Goal: Transaction & Acquisition: Book appointment/travel/reservation

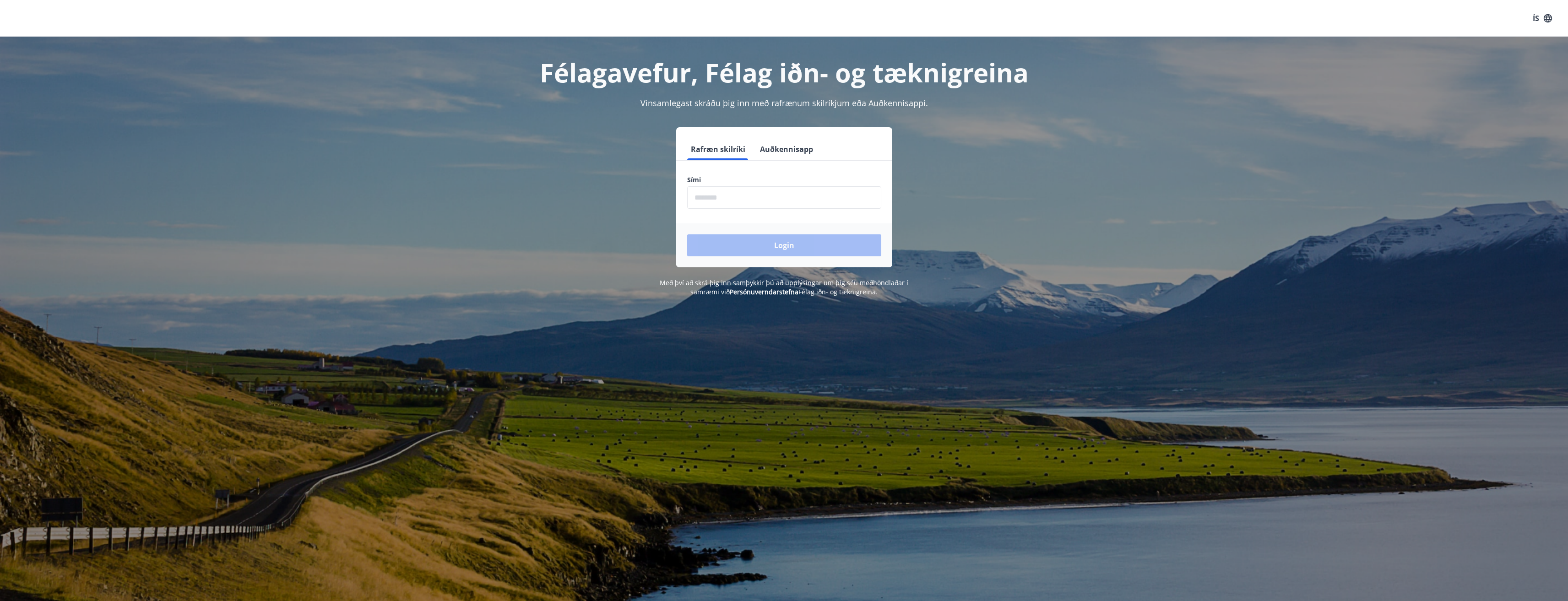
click at [761, 198] on input "phone" at bounding box center [785, 197] width 194 height 23
type input "********"
click at [762, 249] on button "Login" at bounding box center [785, 245] width 194 height 22
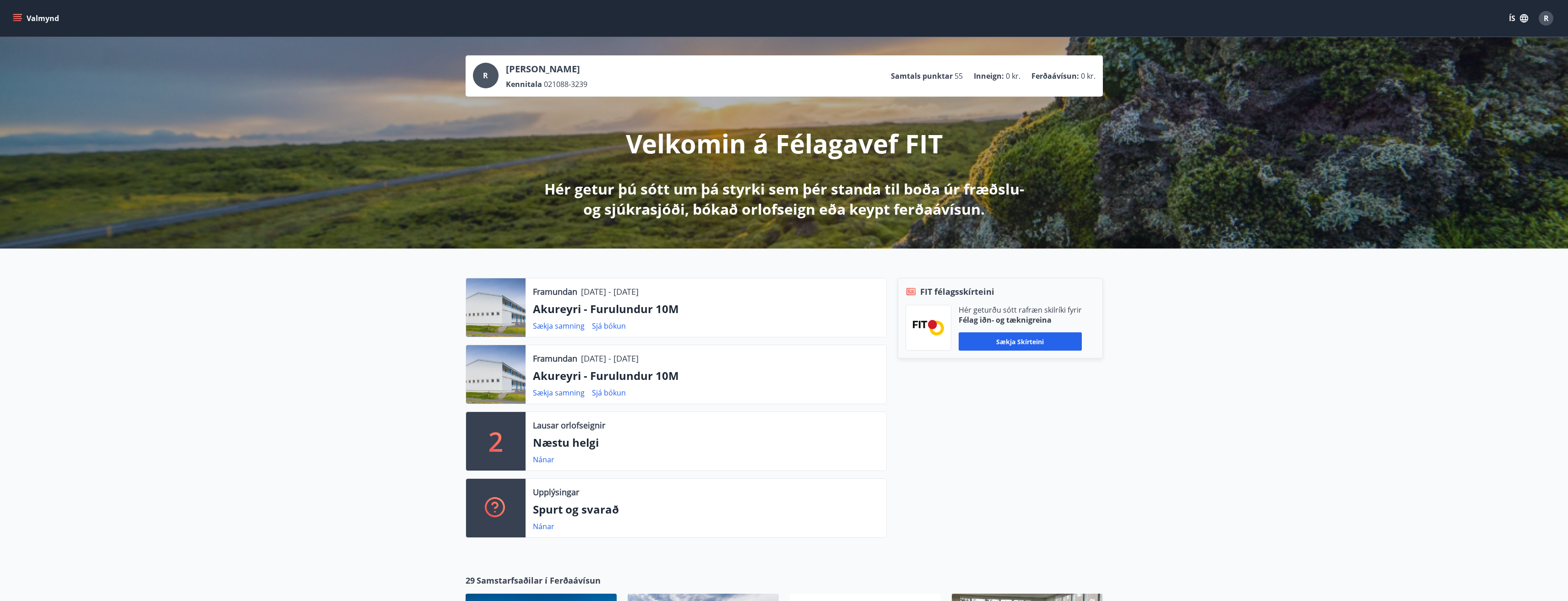
click at [607, 362] on p "03.10.2025 - 06.10.2025" at bounding box center [610, 358] width 58 height 12
click at [616, 375] on p "Akureyri - Furulundur 10M" at bounding box center [705, 376] width 346 height 16
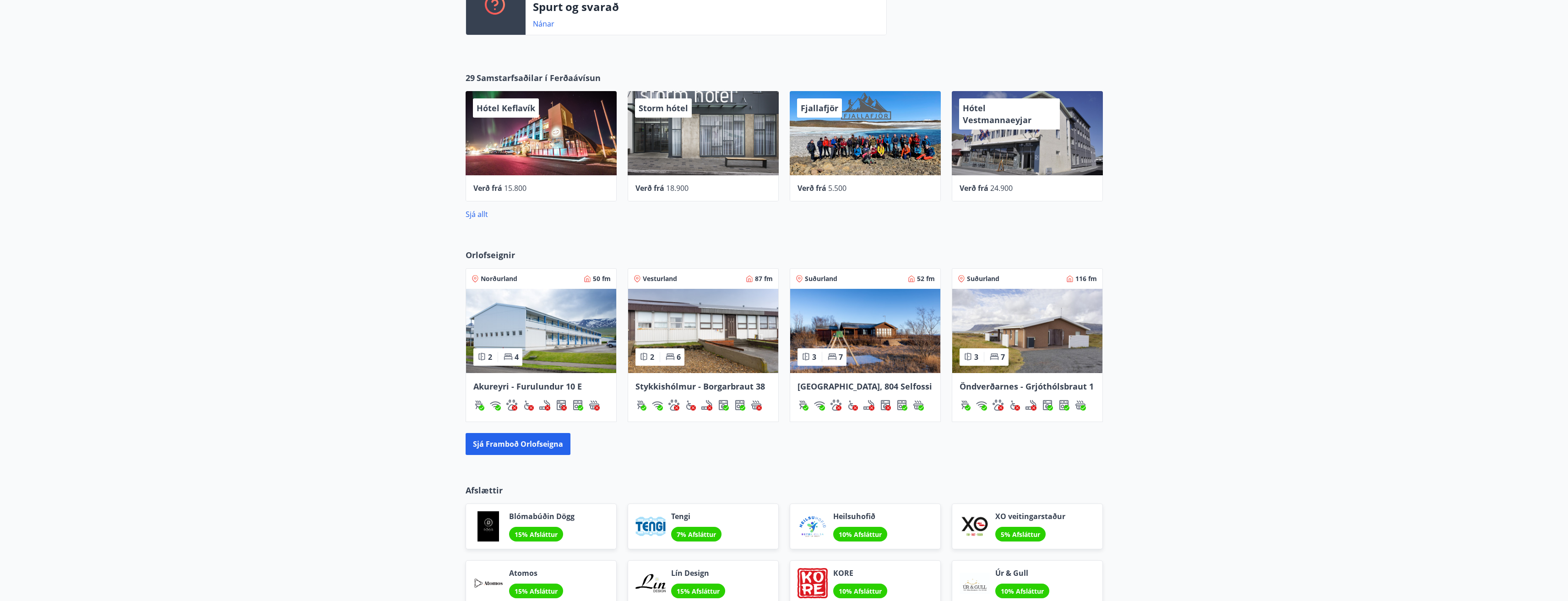
scroll to position [502, 0]
click at [479, 214] on link "Sjá allt" at bounding box center [477, 214] width 23 height 10
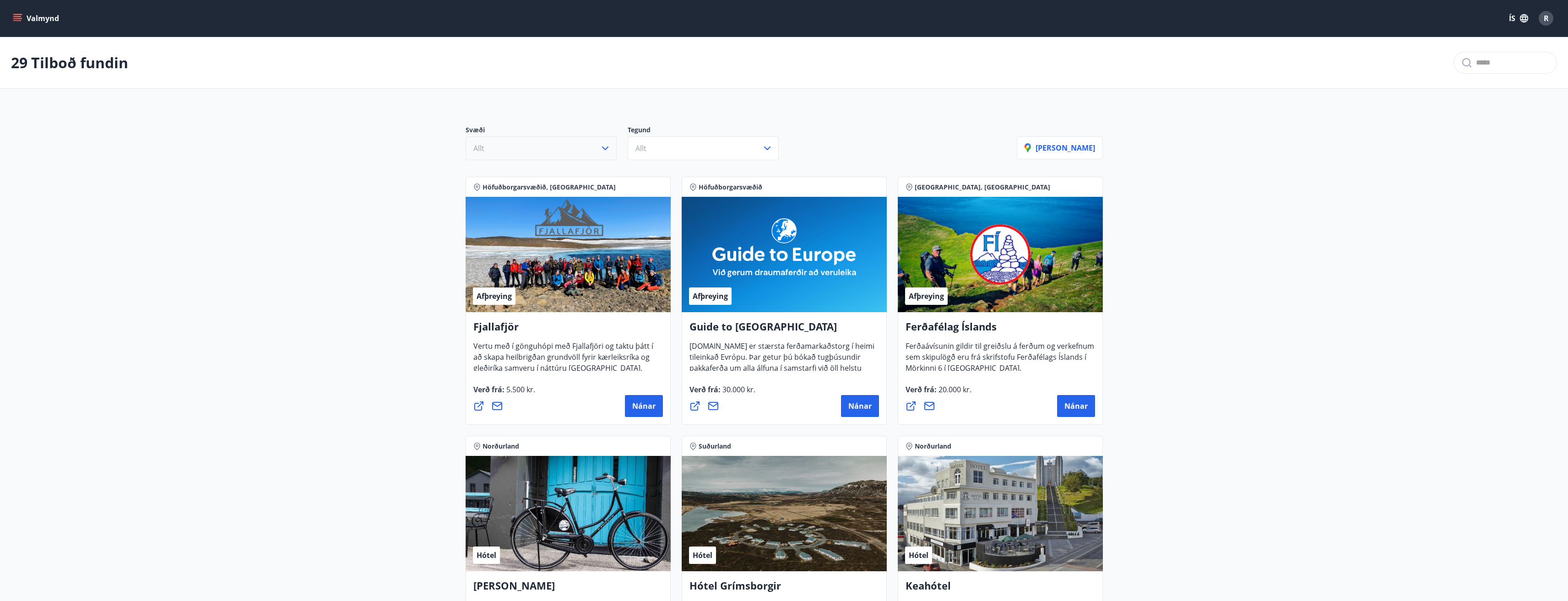
click at [570, 149] on button "Allt" at bounding box center [541, 148] width 151 height 23
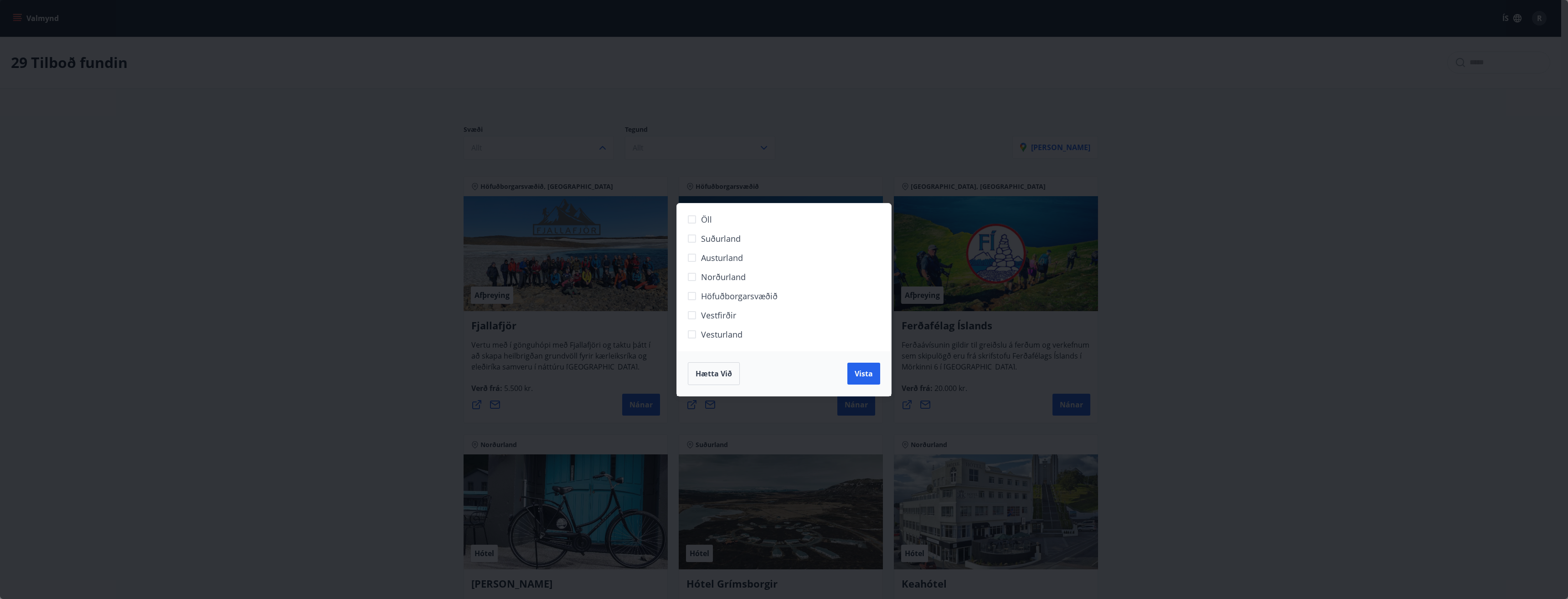
click at [721, 297] on span "Höfuðborgarsvæðið" at bounding box center [739, 296] width 77 height 12
click at [873, 383] on button "Vista" at bounding box center [863, 374] width 33 height 22
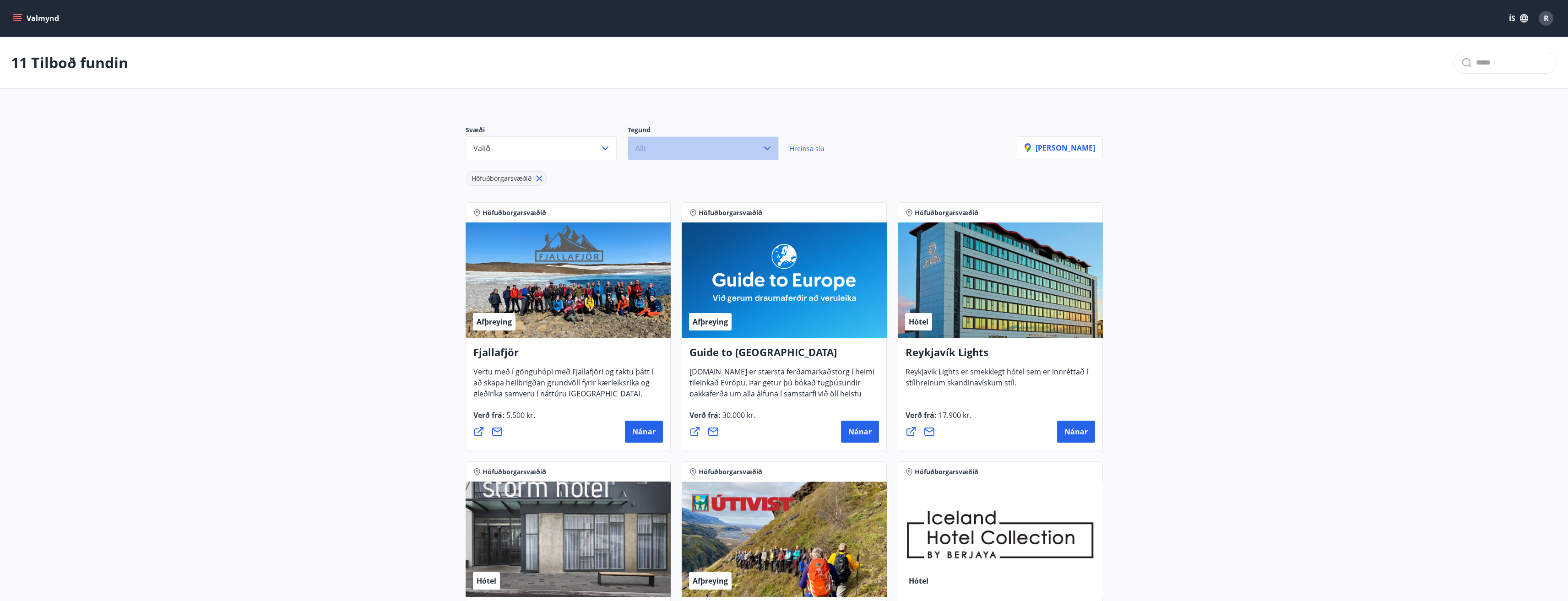
click at [690, 147] on button "Allt" at bounding box center [703, 148] width 151 height 23
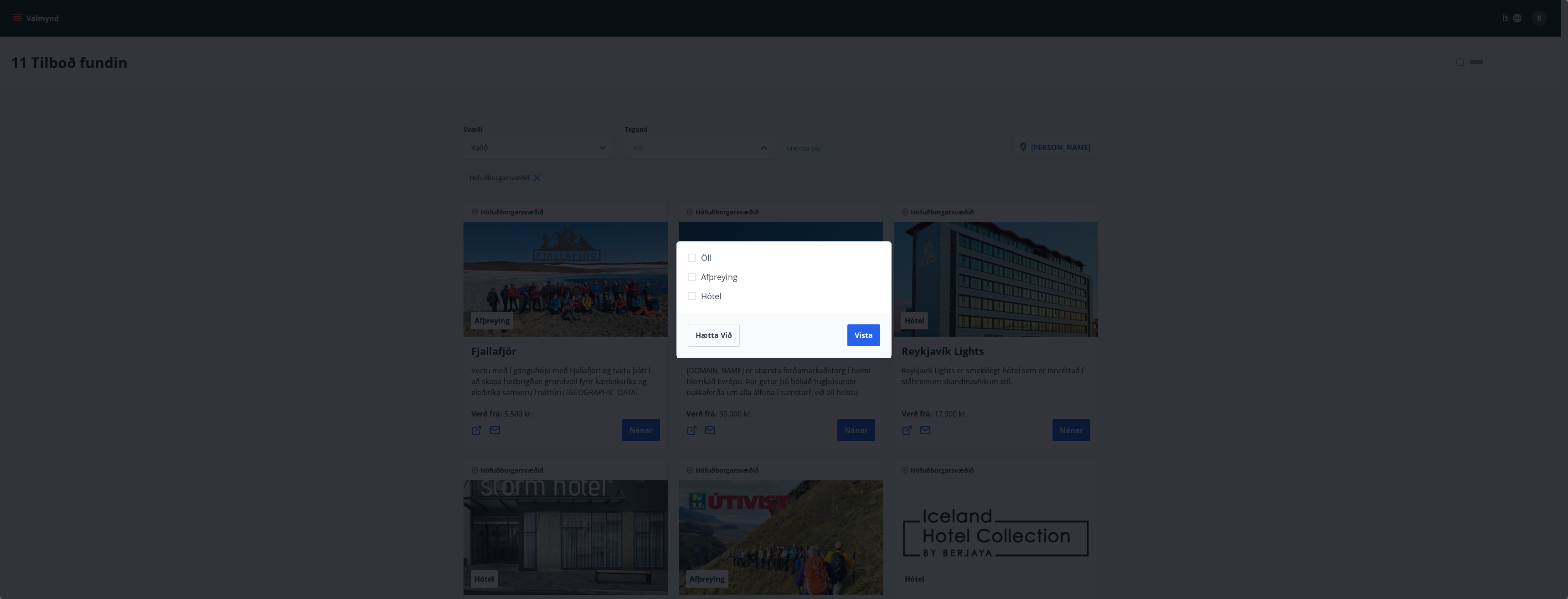
click at [715, 300] on span "Hótel" at bounding box center [711, 296] width 21 height 12
click at [860, 334] on span "Vista" at bounding box center [864, 335] width 18 height 10
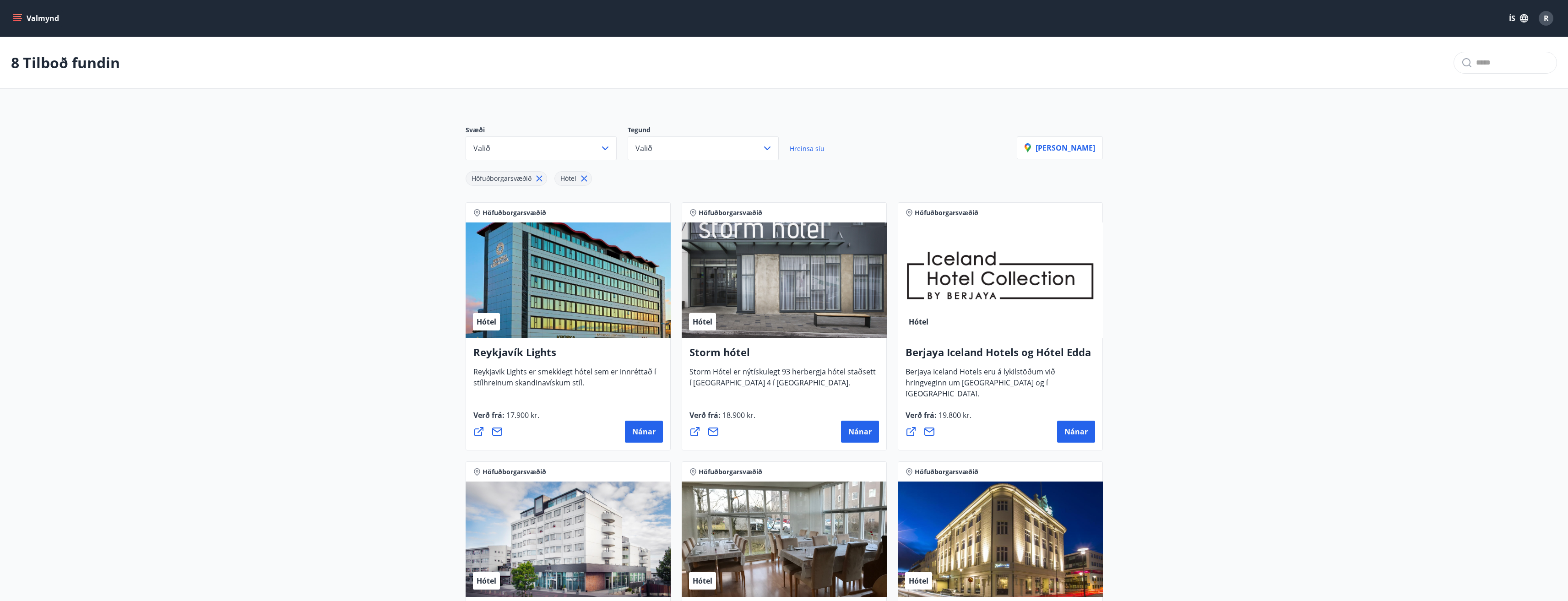
drag, startPoint x: 861, startPoint y: 434, endPoint x: 1196, endPoint y: 341, distance: 347.7
click at [1196, 341] on main "8 Tilboð fundin Svæði Valið Tegund Valið Hreinsa síu Höfuðborgarsvæðið Hótel Sý…" at bounding box center [784, 505] width 1568 height 937
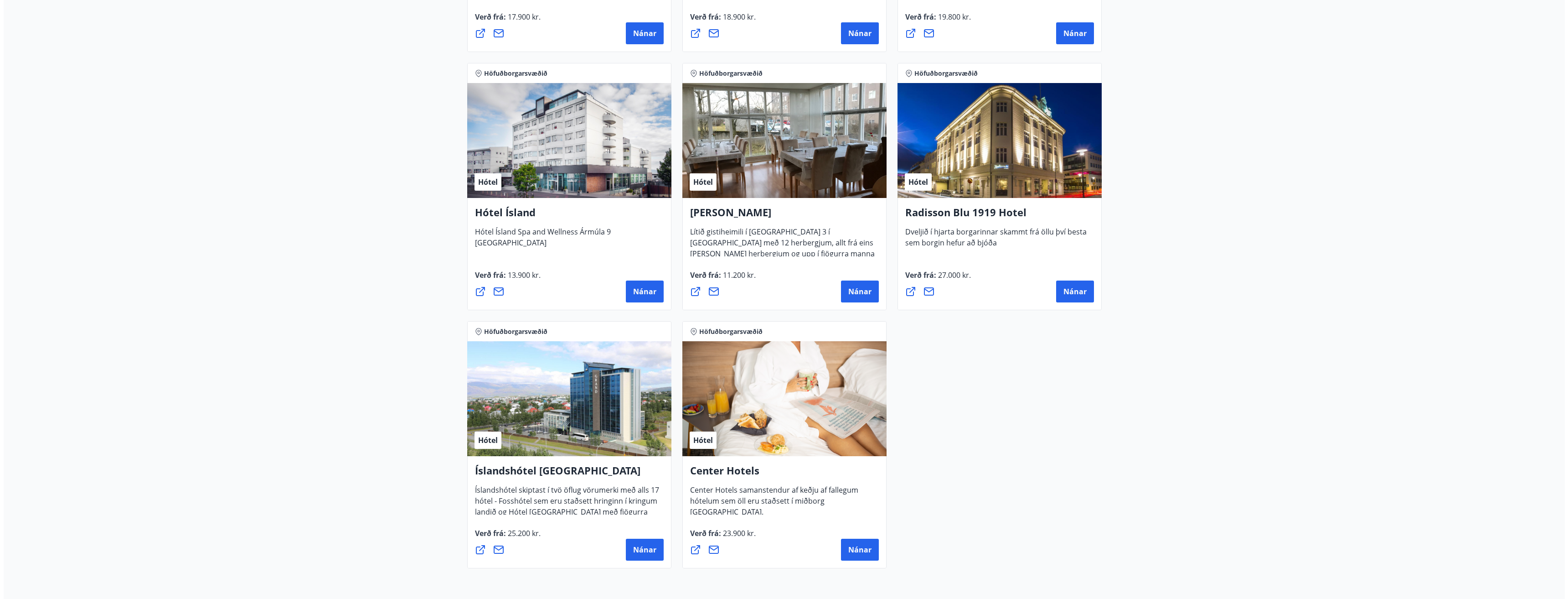
scroll to position [410, 0]
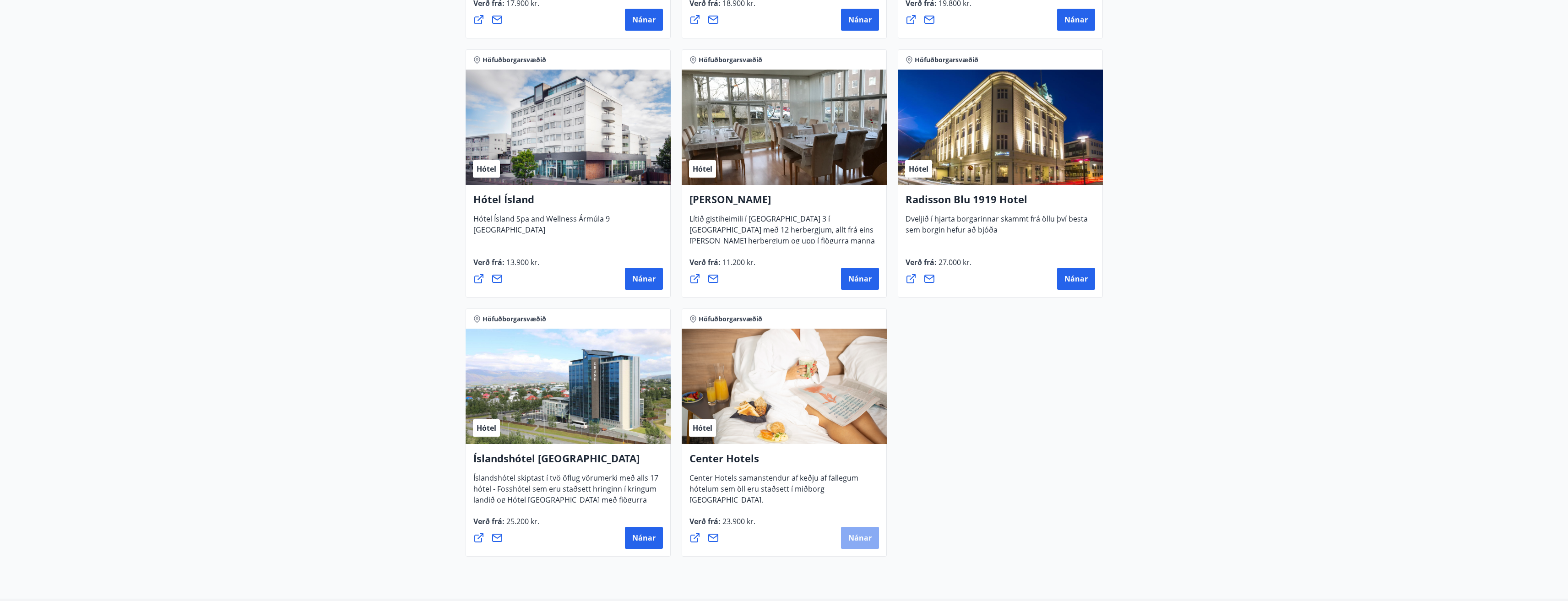
click at [856, 541] on span "Nánar" at bounding box center [860, 537] width 23 height 10
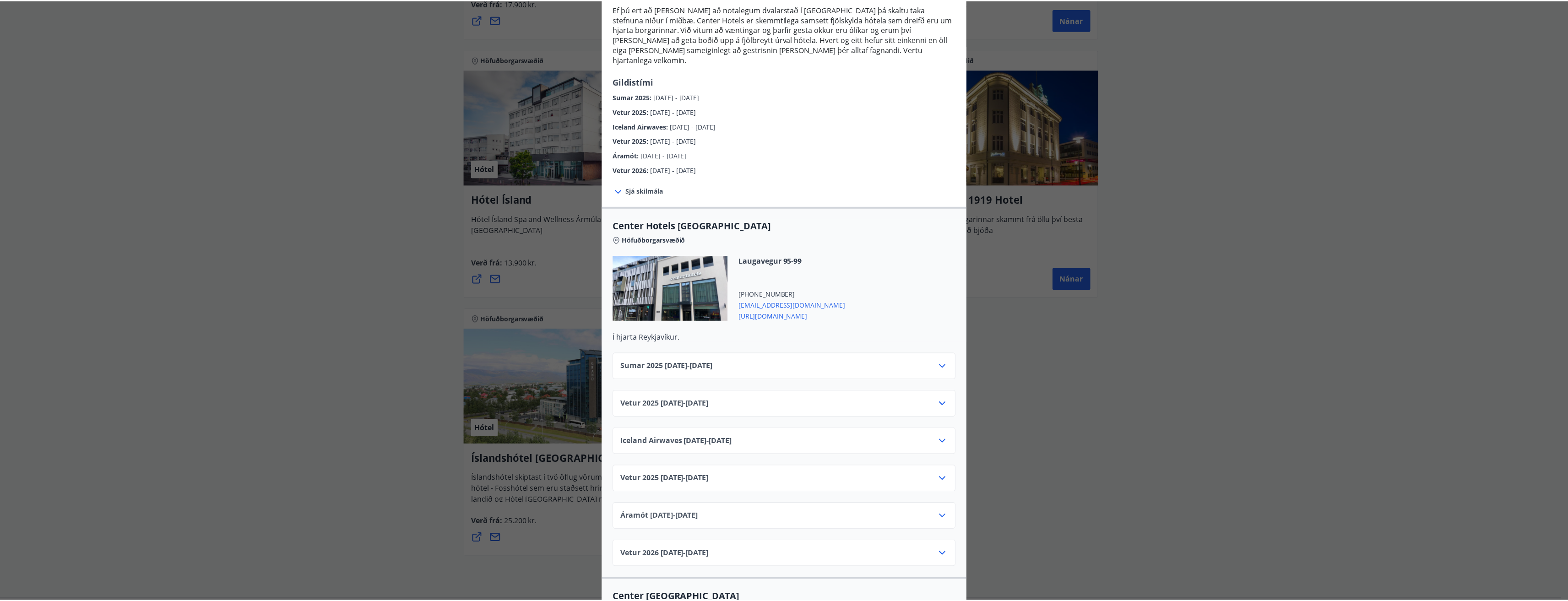
scroll to position [137, 0]
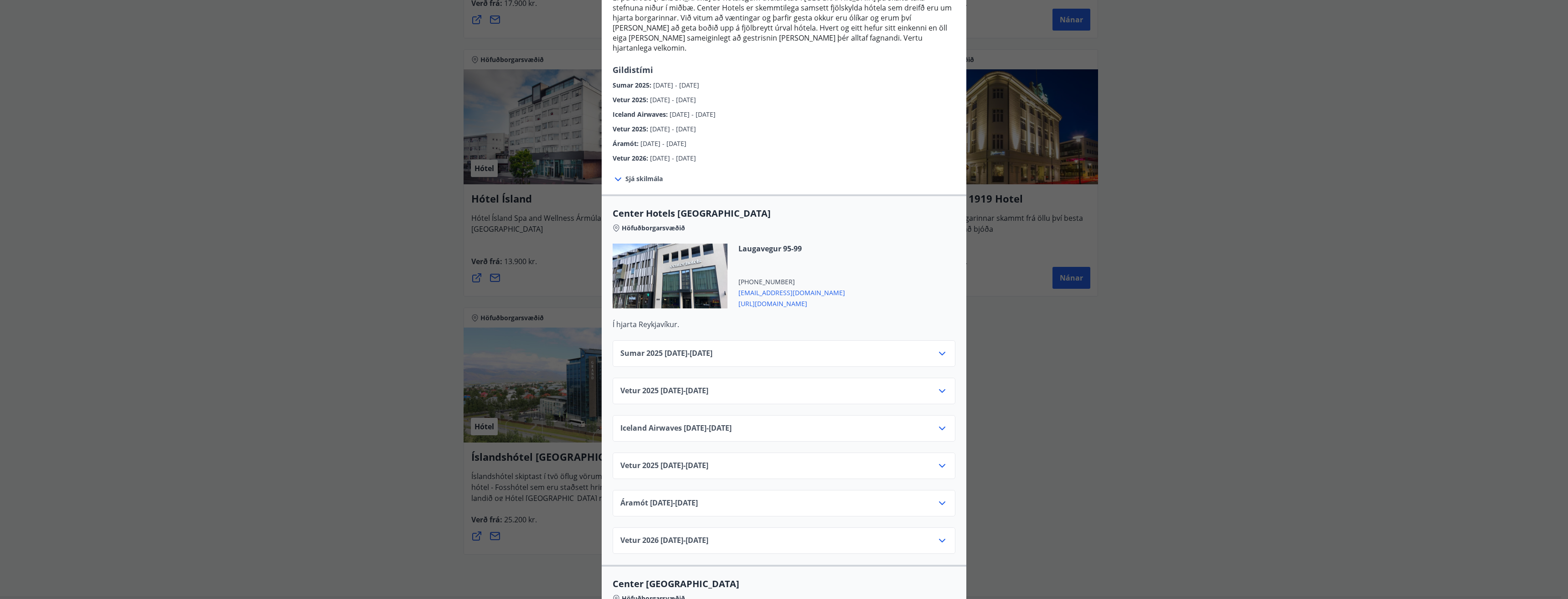
click at [759, 355] on div "Sumar 2025 01.06.25 - 30.09.25" at bounding box center [784, 357] width 328 height 18
click at [769, 350] on div "Sumar 2025 01.06.25 - 30.09.25" at bounding box center [784, 357] width 328 height 18
click at [941, 348] on icon at bounding box center [941, 353] width 11 height 11
click at [938, 348] on icon at bounding box center [941, 353] width 11 height 11
click at [936, 385] on icon at bounding box center [941, 390] width 11 height 11
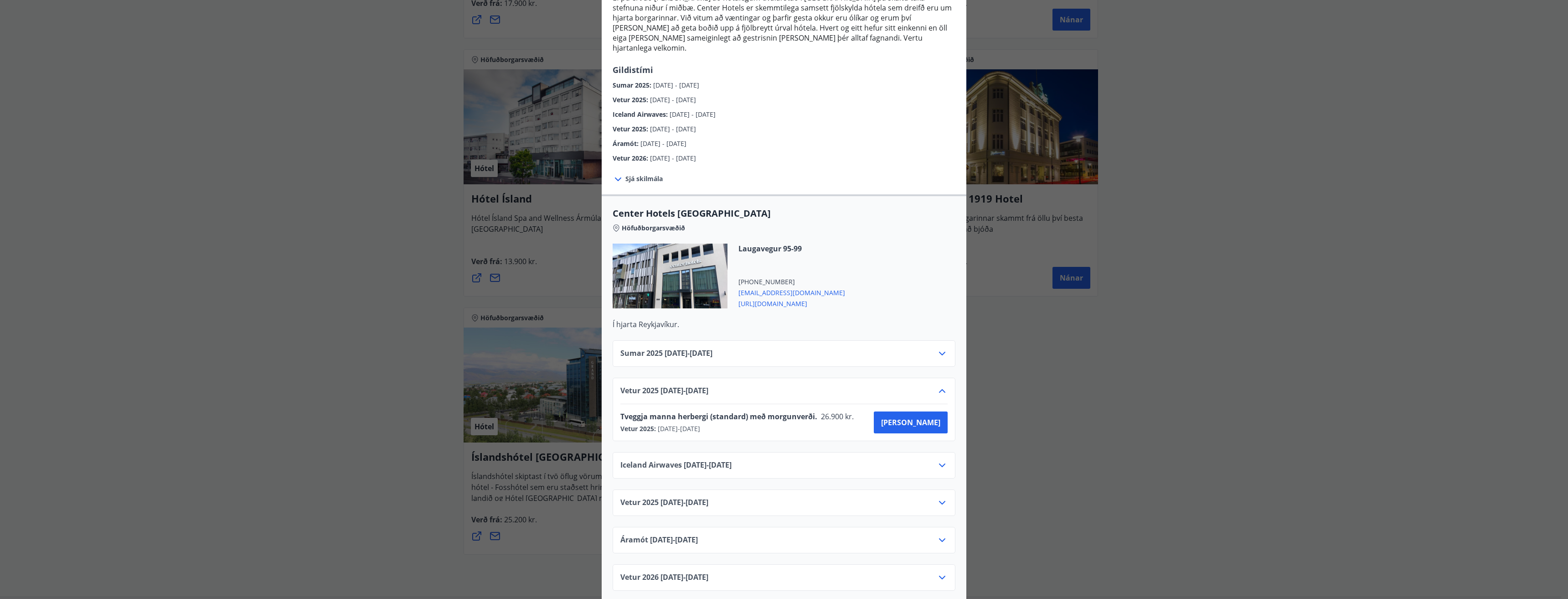
click at [936, 385] on icon at bounding box center [941, 390] width 11 height 11
click at [939, 426] on icon at bounding box center [942, 428] width 7 height 3
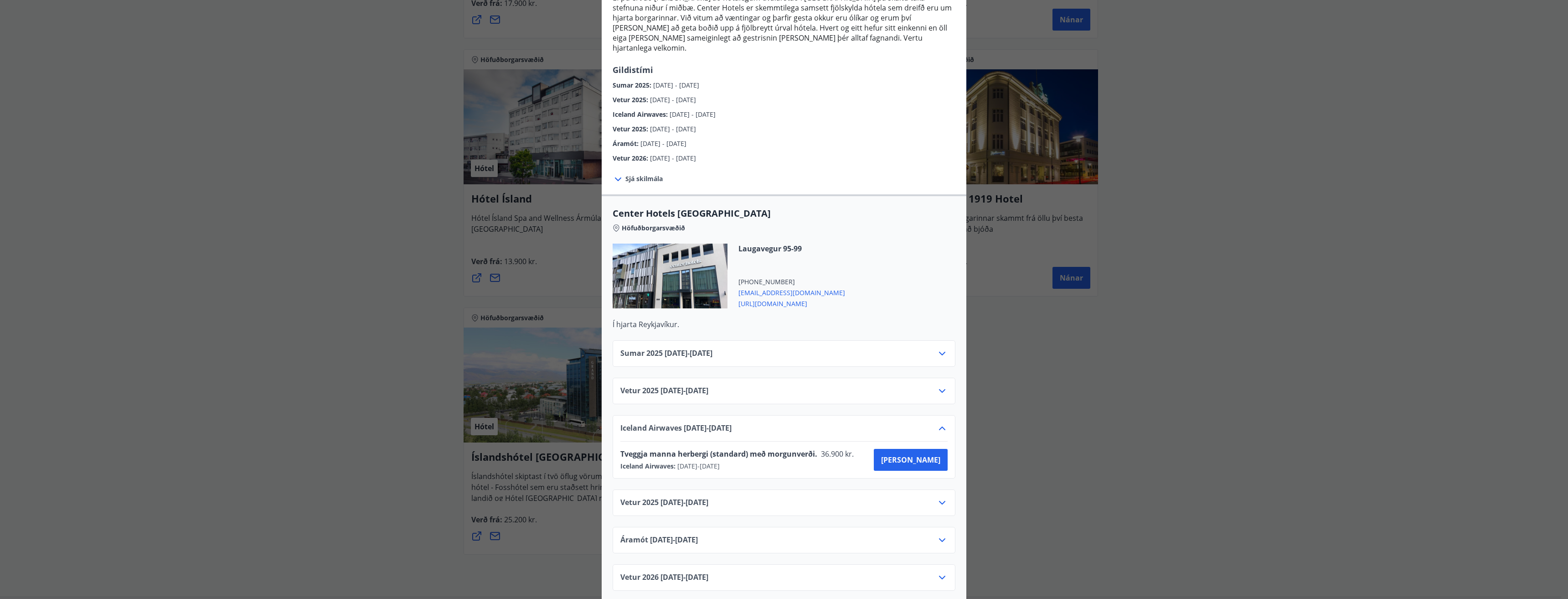
click at [939, 426] on icon at bounding box center [942, 428] width 7 height 3
click at [939, 461] on icon at bounding box center [941, 466] width 11 height 11
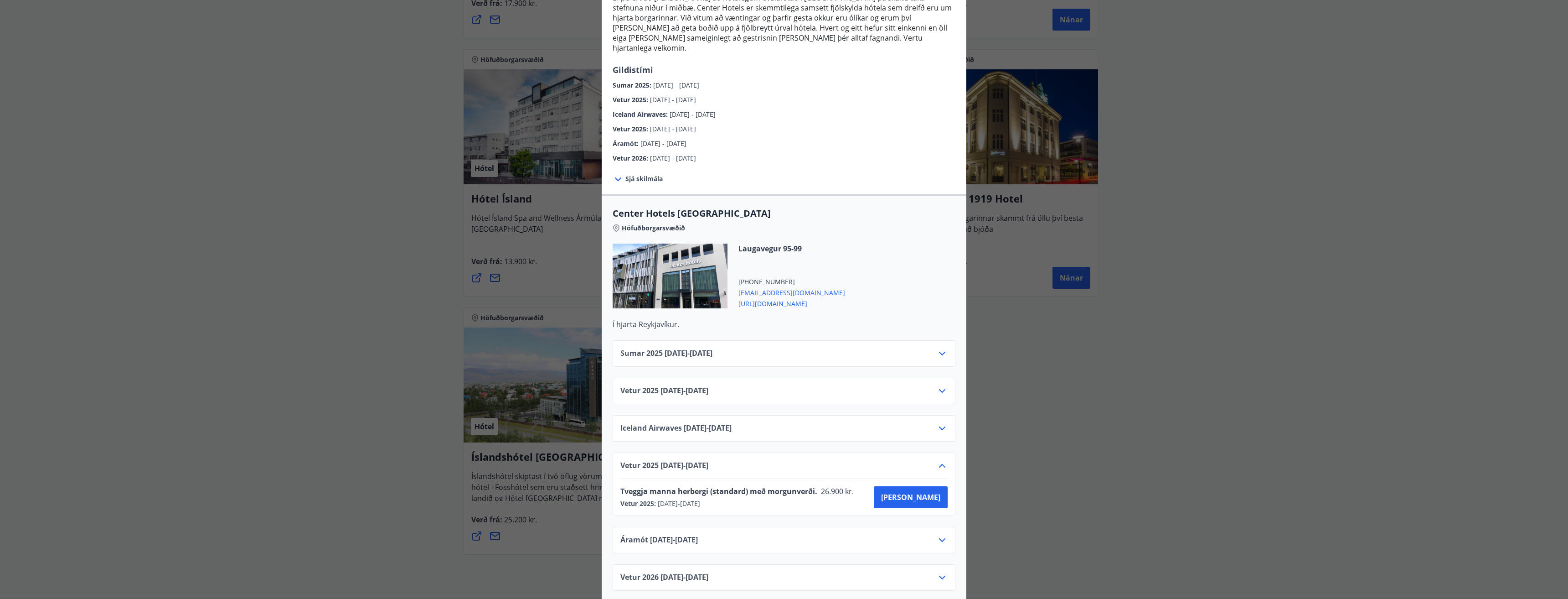
click at [939, 461] on icon at bounding box center [941, 466] width 11 height 11
click at [942, 497] on icon at bounding box center [941, 502] width 11 height 11
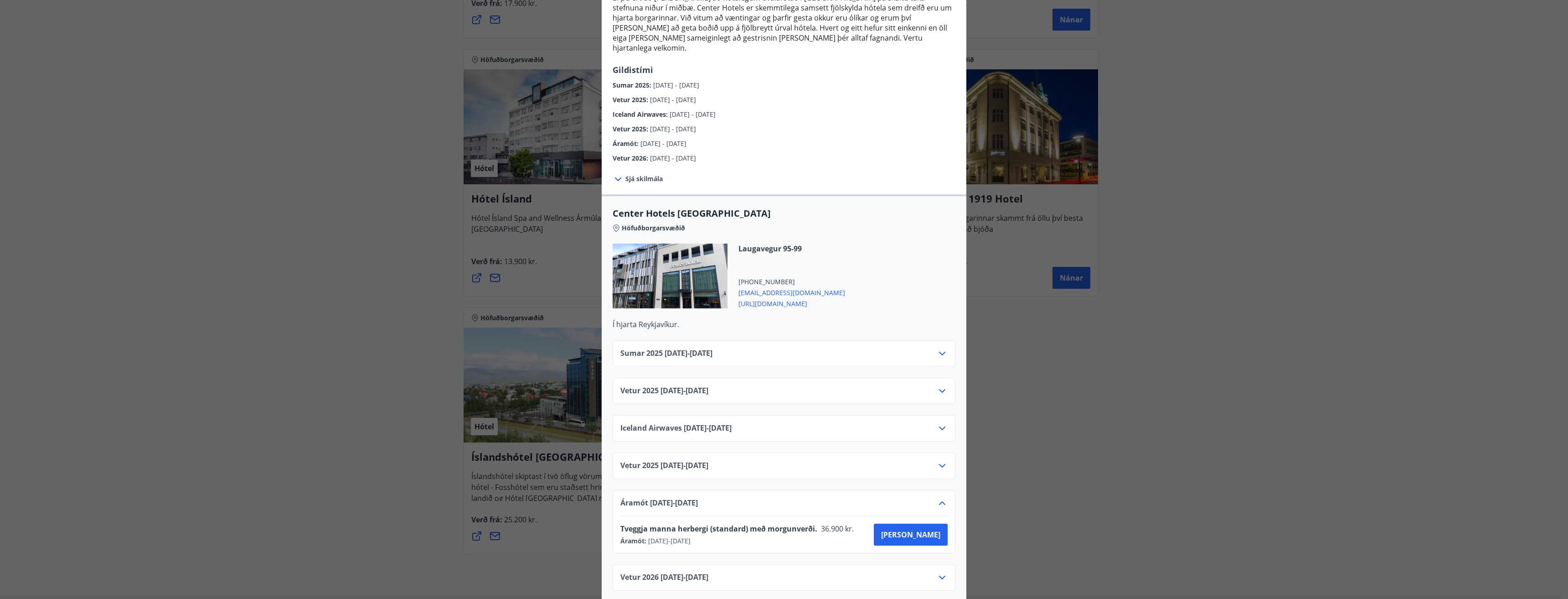
click at [942, 497] on icon at bounding box center [941, 502] width 11 height 11
click at [939, 535] on icon at bounding box center [941, 540] width 11 height 11
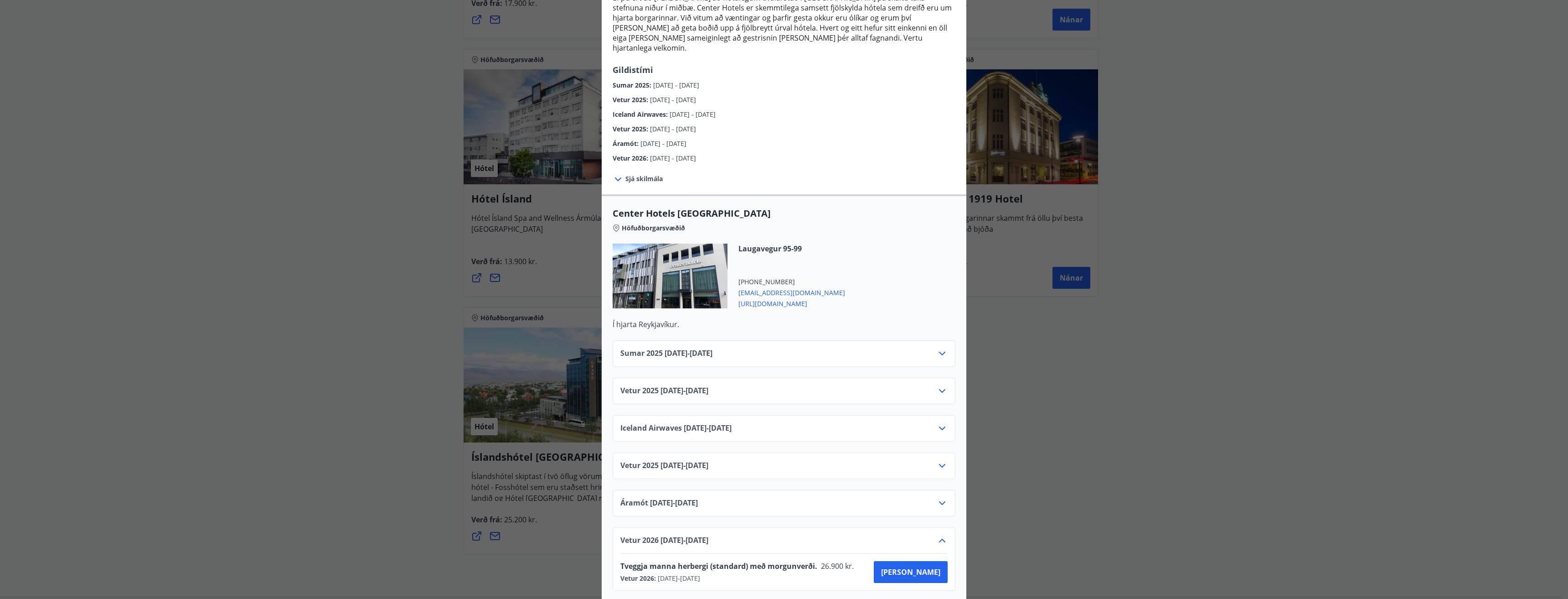
click at [939, 535] on icon at bounding box center [941, 540] width 11 height 11
click at [1149, 134] on div "Center Hotels Verð er með morgunverði inniföldum og miðast við Standard Double/…" at bounding box center [784, 163] width 1568 height 599
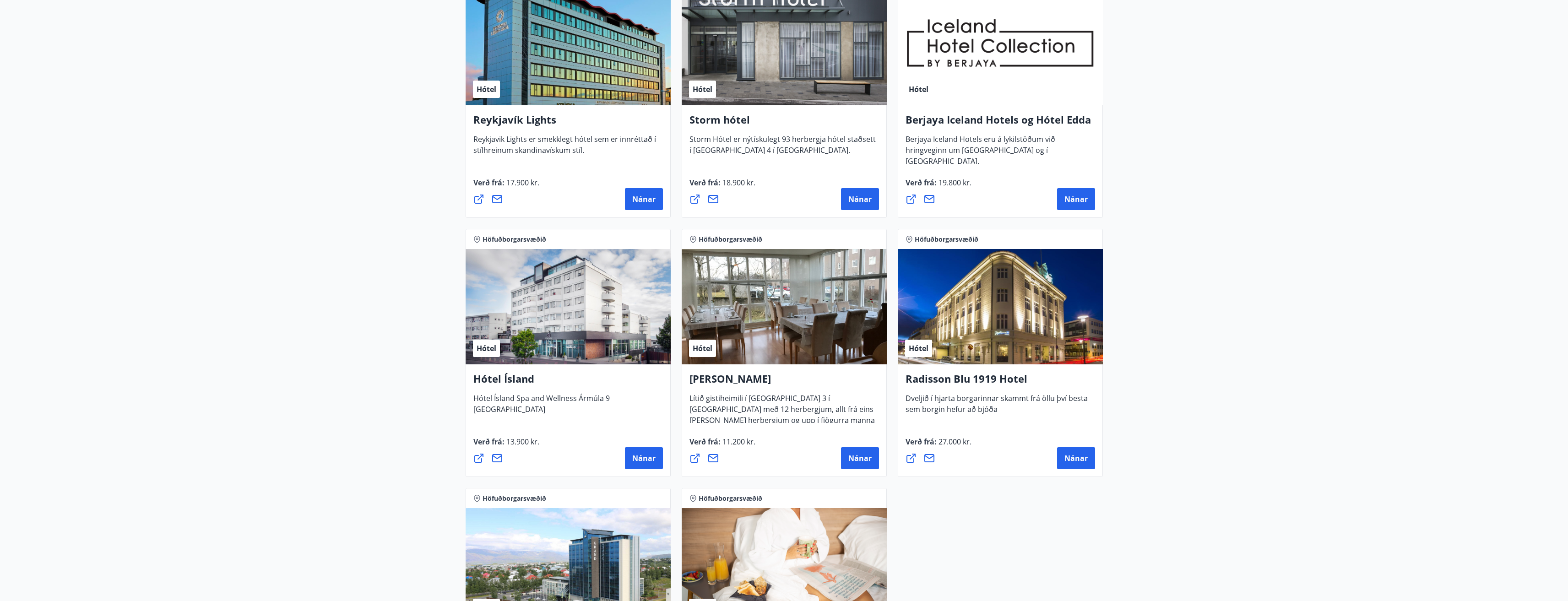
scroll to position [229, 0]
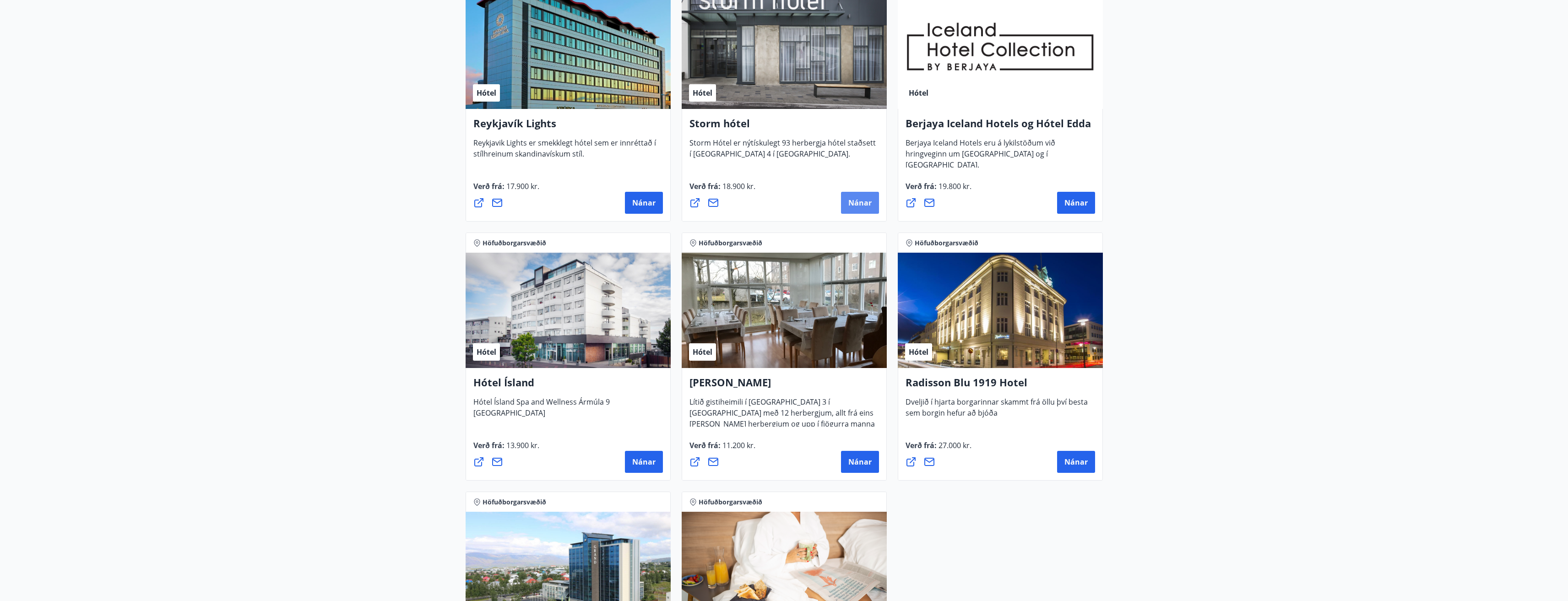
click at [861, 204] on span "Nánar" at bounding box center [860, 203] width 23 height 10
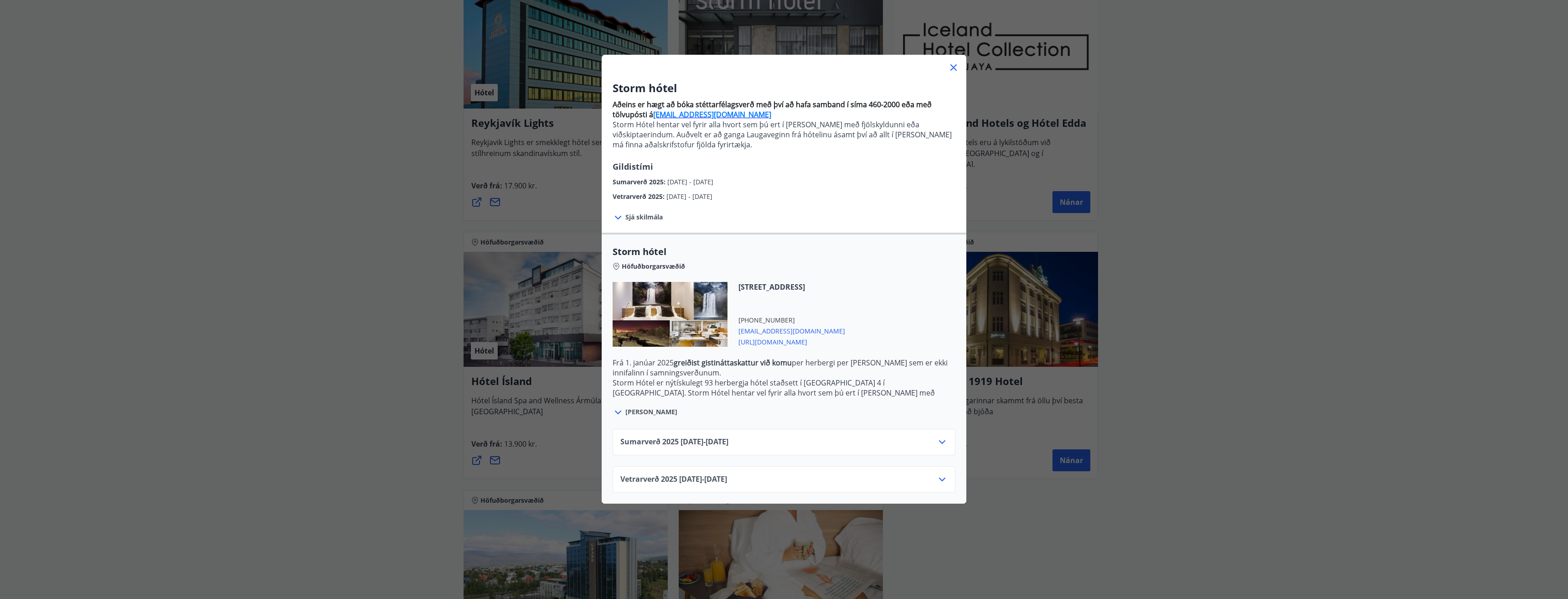
click at [929, 446] on div "Sumarverð 2025 16.05.25 - 30.09.25" at bounding box center [784, 445] width 328 height 18
click at [944, 444] on div "Sumarverð 2025 16.05.25 - 30.09.25" at bounding box center [784, 442] width 343 height 27
click at [939, 443] on icon at bounding box center [941, 441] width 11 height 11
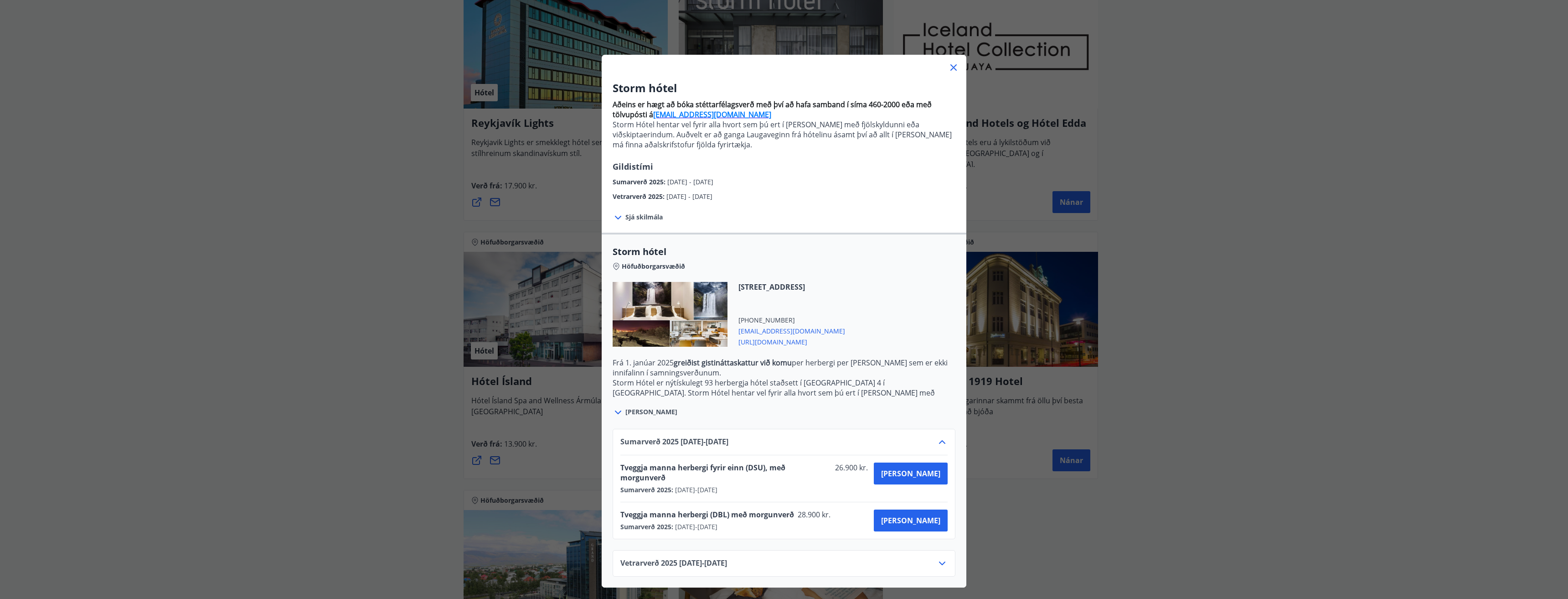
click at [941, 558] on icon at bounding box center [941, 563] width 11 height 11
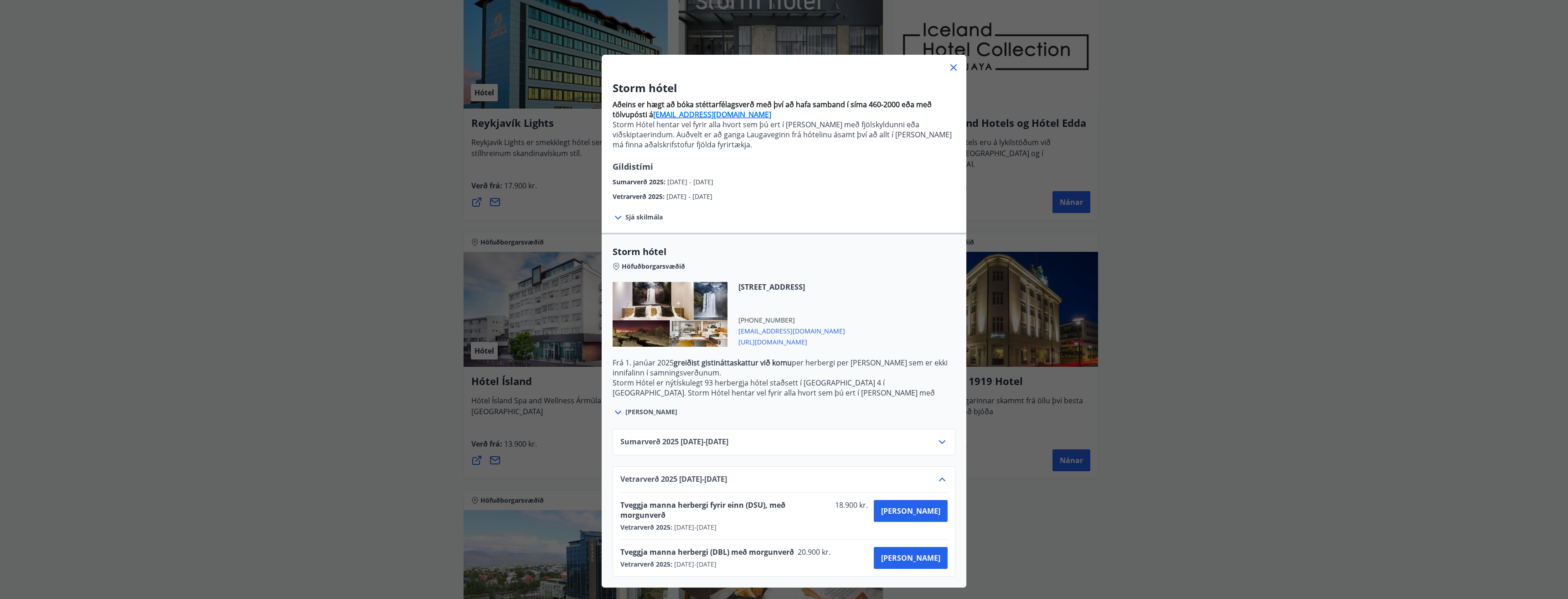
click at [939, 442] on icon at bounding box center [942, 442] width 7 height 3
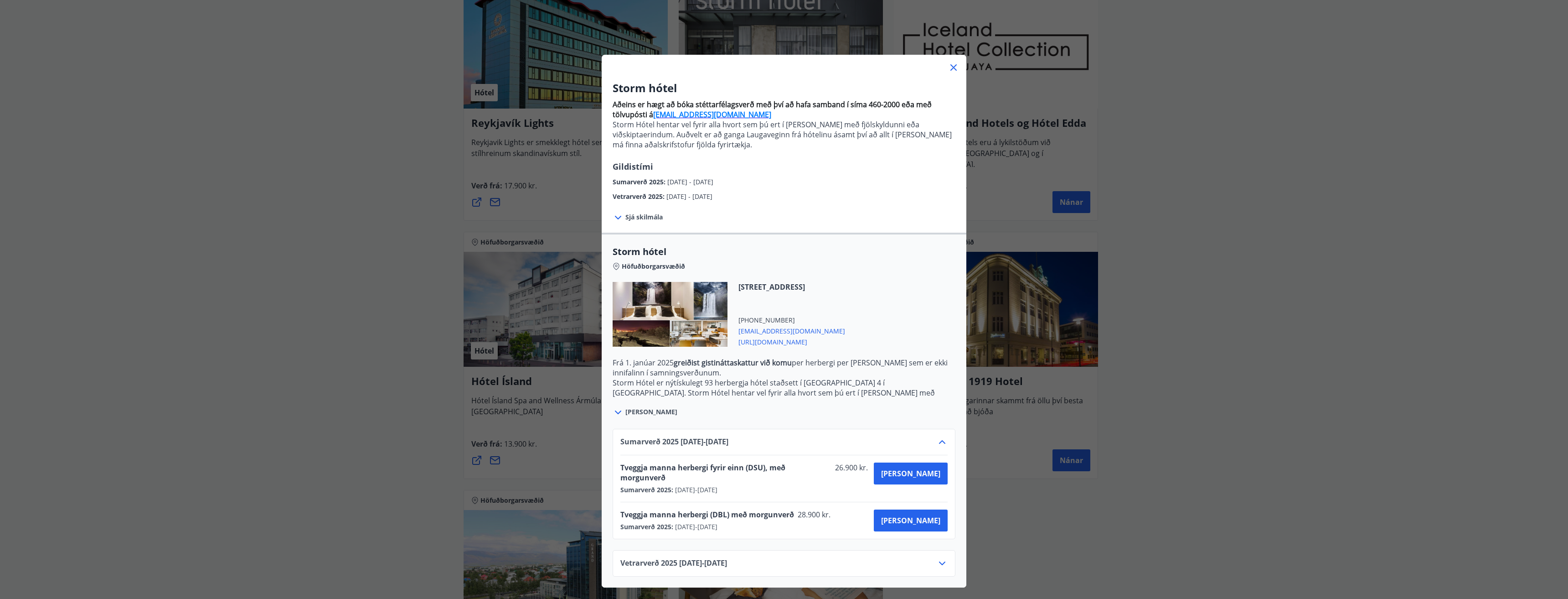
click at [1337, 440] on div "Storm hótel Aðeins er hægt að bóka stéttarfélagsverð með því að hafa samband í …" at bounding box center [784, 300] width 1568 height 599
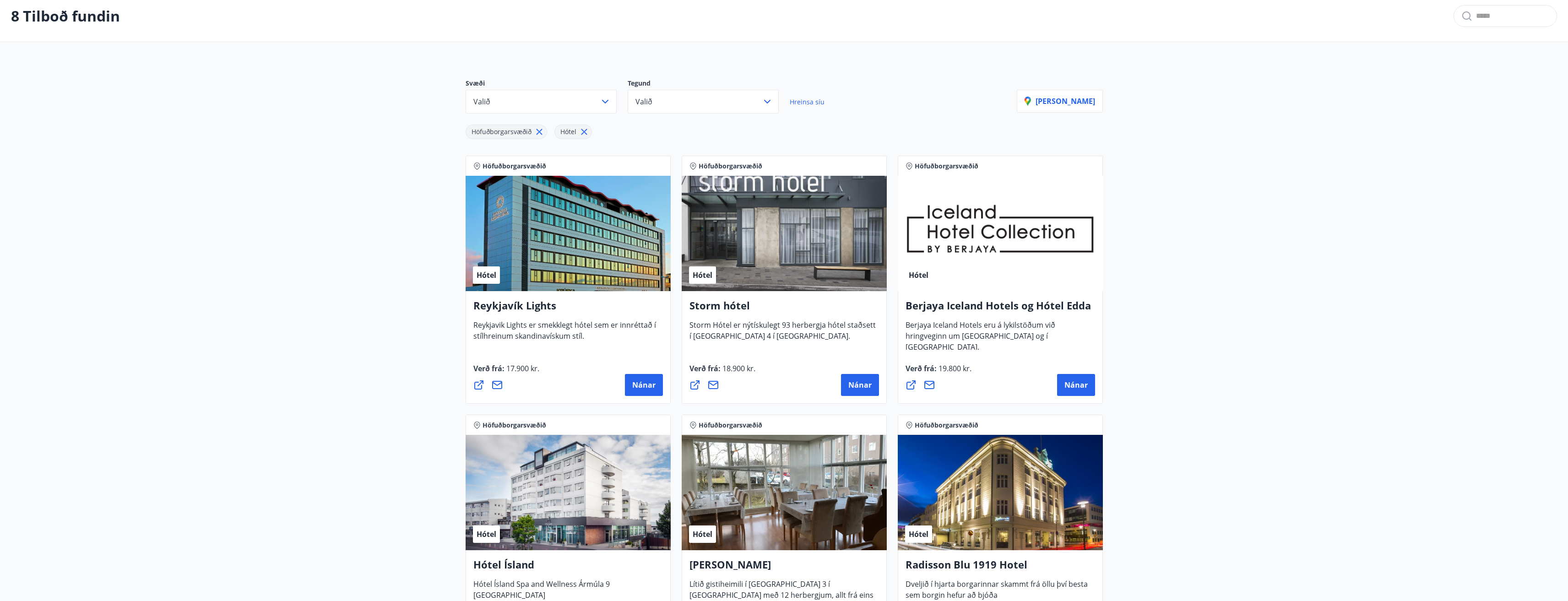
scroll to position [46, 0]
click at [1081, 385] on span "Nánar" at bounding box center [1076, 386] width 23 height 10
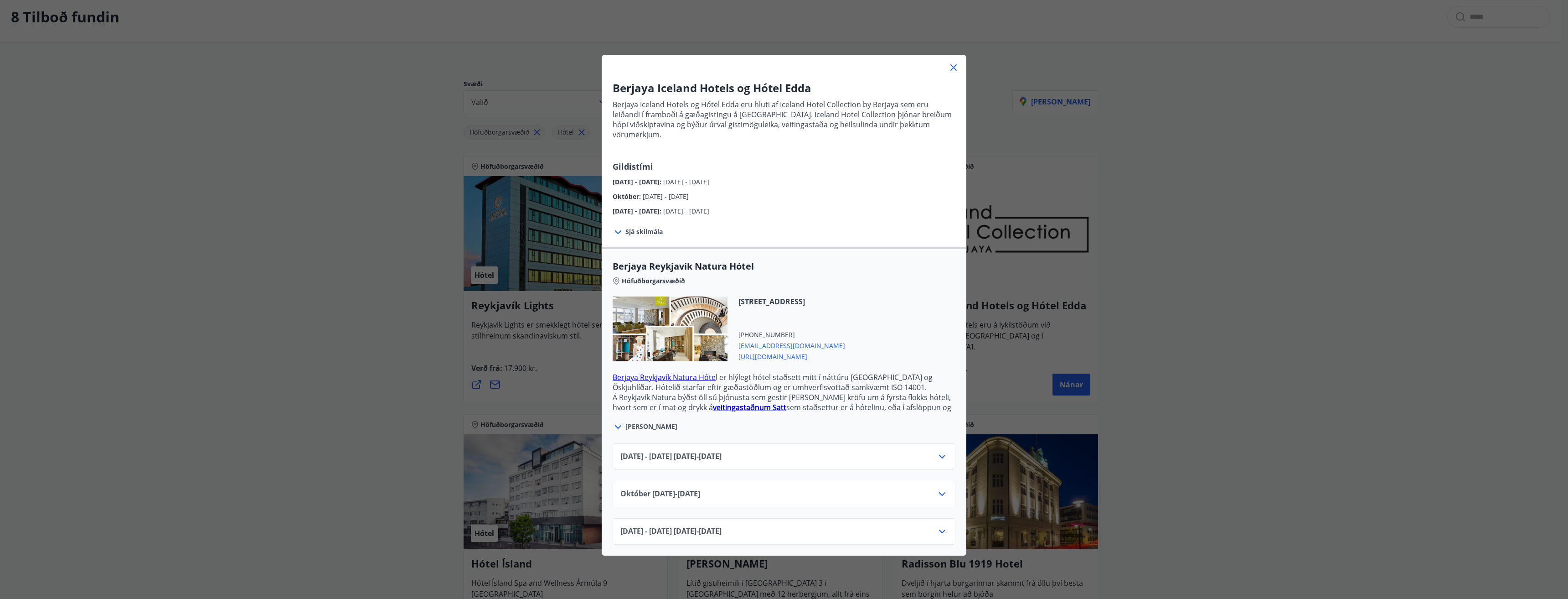
click at [941, 451] on icon at bounding box center [941, 456] width 11 height 11
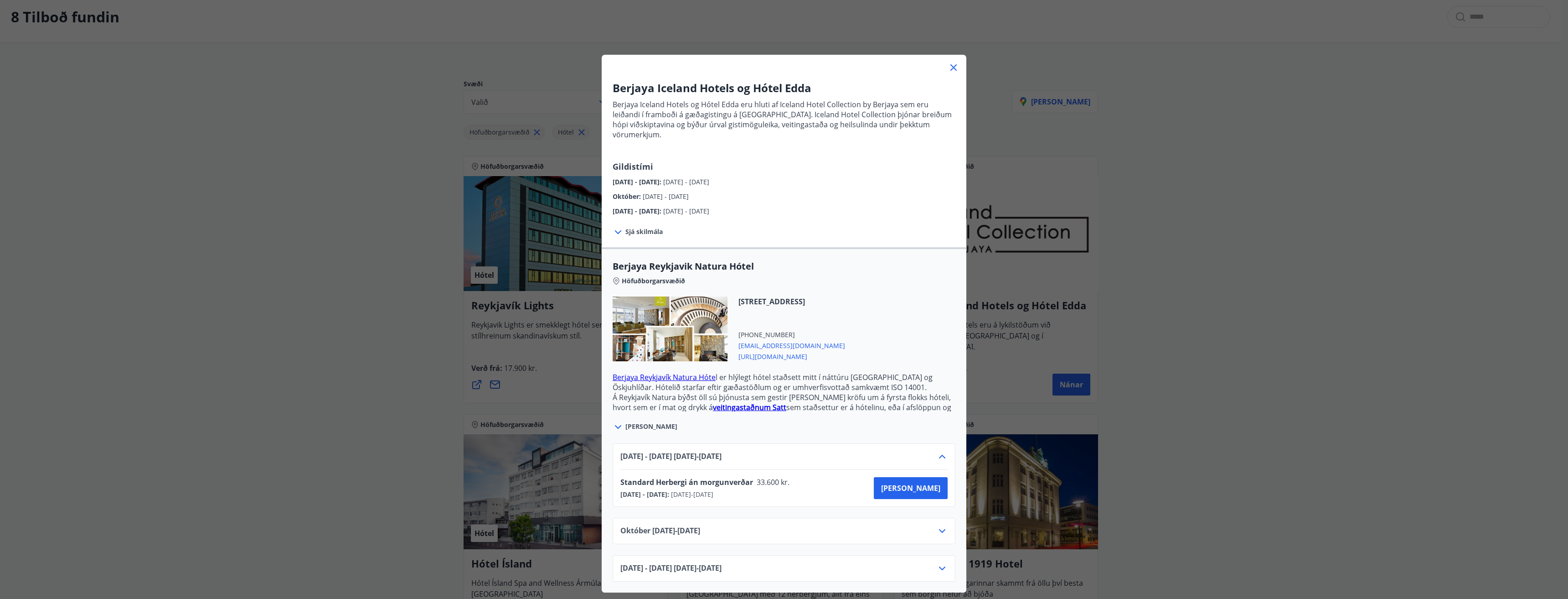
click at [940, 451] on icon at bounding box center [941, 456] width 11 height 11
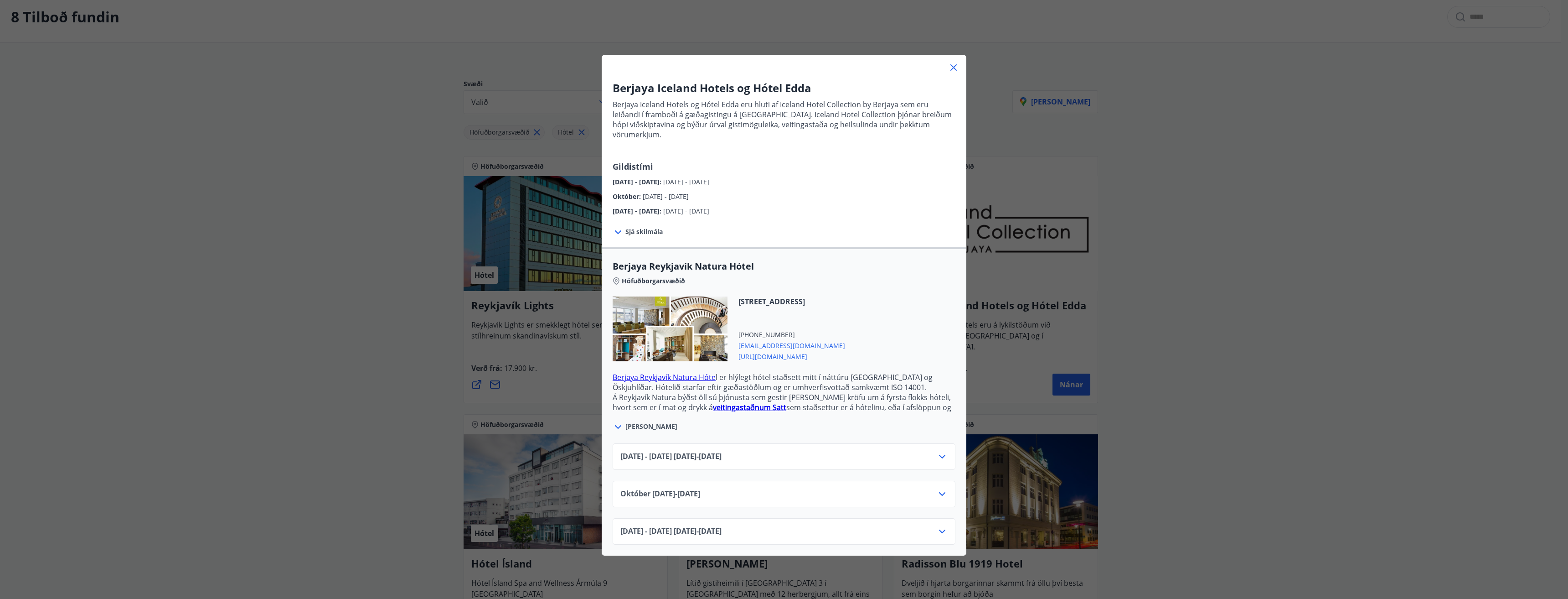
click at [936, 488] on icon at bounding box center [941, 493] width 11 height 11
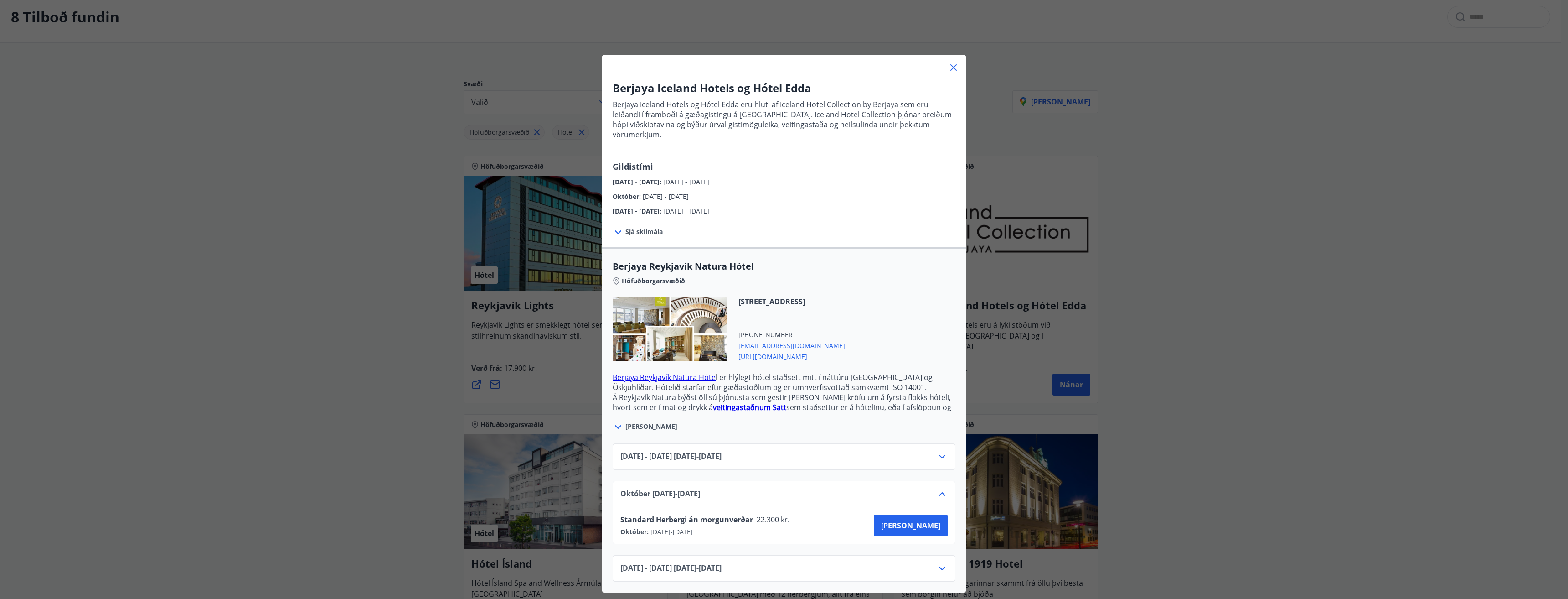
click at [936, 488] on icon at bounding box center [941, 493] width 11 height 11
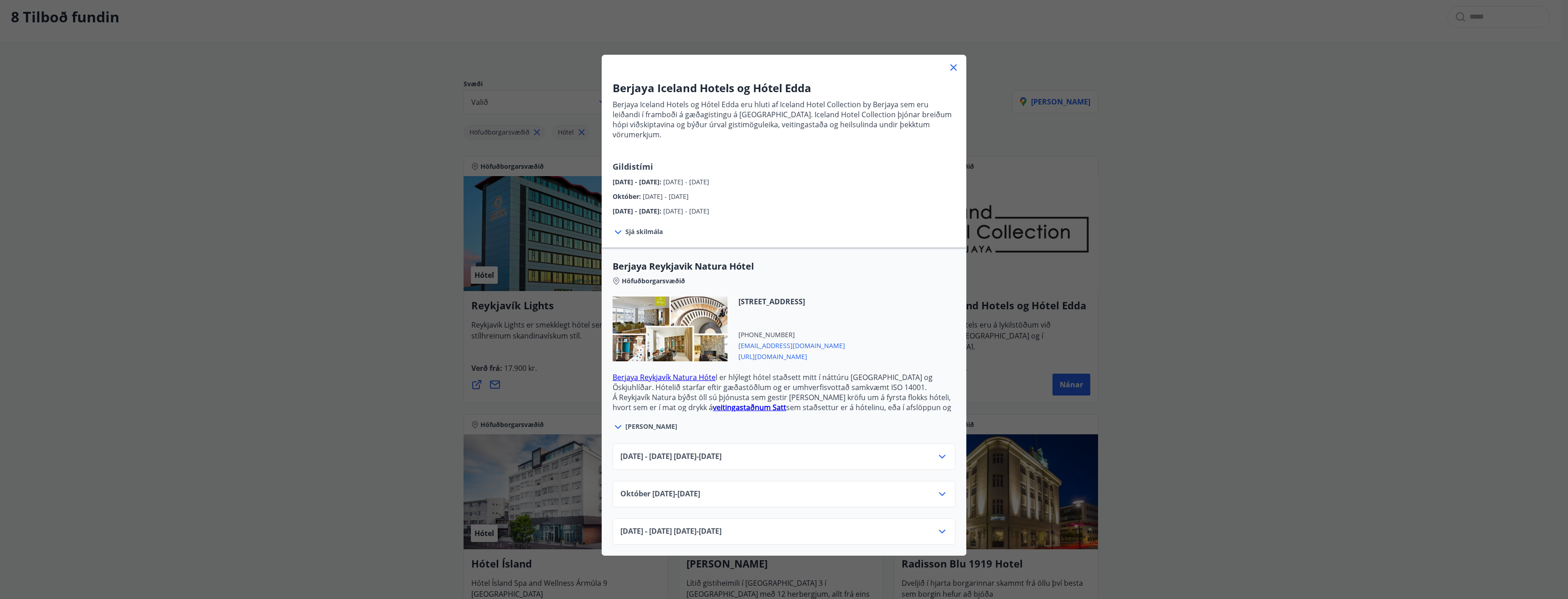
click at [1215, 415] on div "Berjaya Iceland Hotels og Hótel Edda Berjaya Iceland Hotels og Hótel Edda eru h…" at bounding box center [784, 300] width 1568 height 599
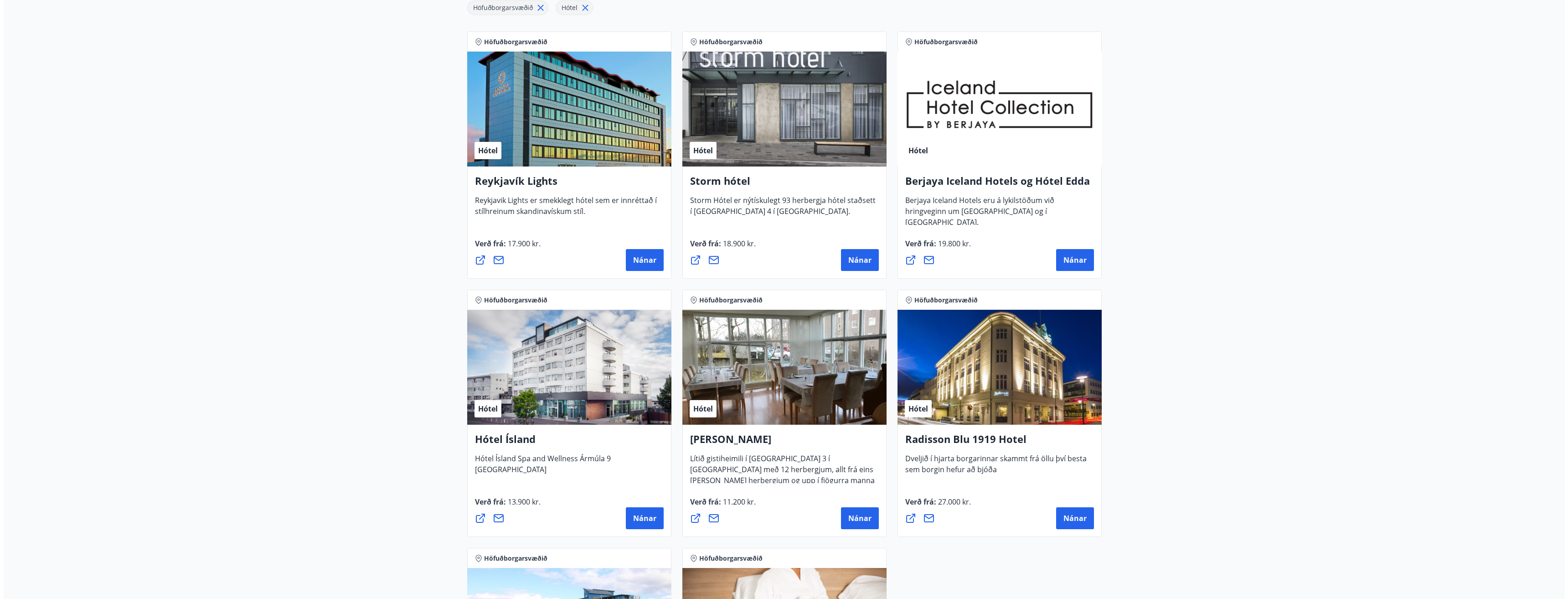
scroll to position [183, 0]
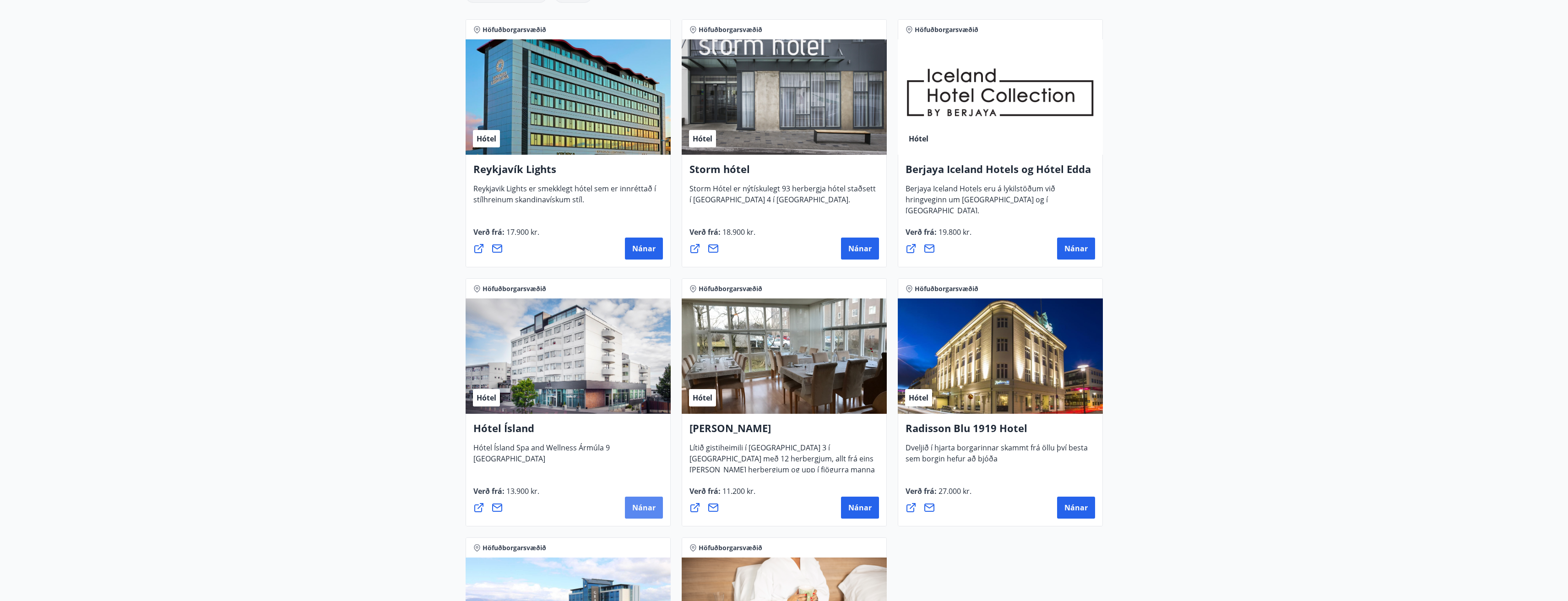
click at [645, 516] on button "Nánar" at bounding box center [643, 507] width 38 height 22
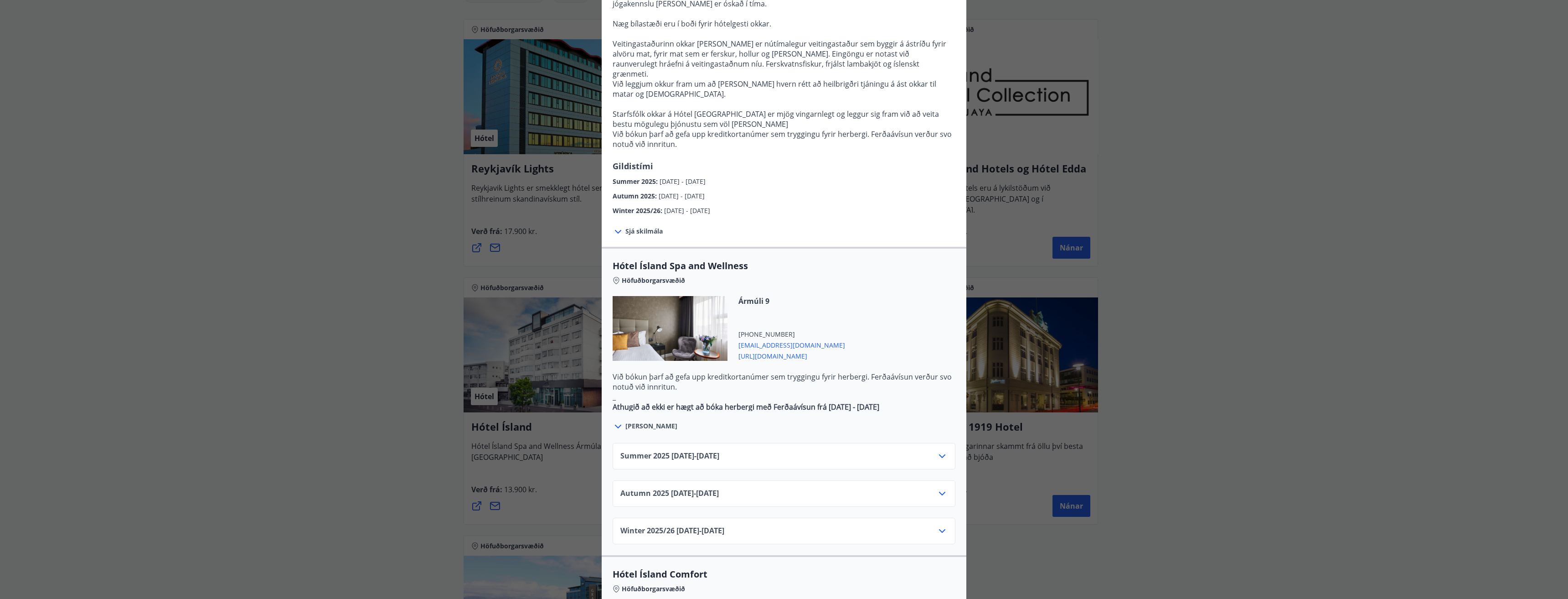
scroll to position [274, 0]
click at [903, 448] on div "Summer 2025 01.06.25 - 30.09.25" at bounding box center [784, 457] width 328 height 18
click at [936, 448] on icon at bounding box center [941, 453] width 11 height 11
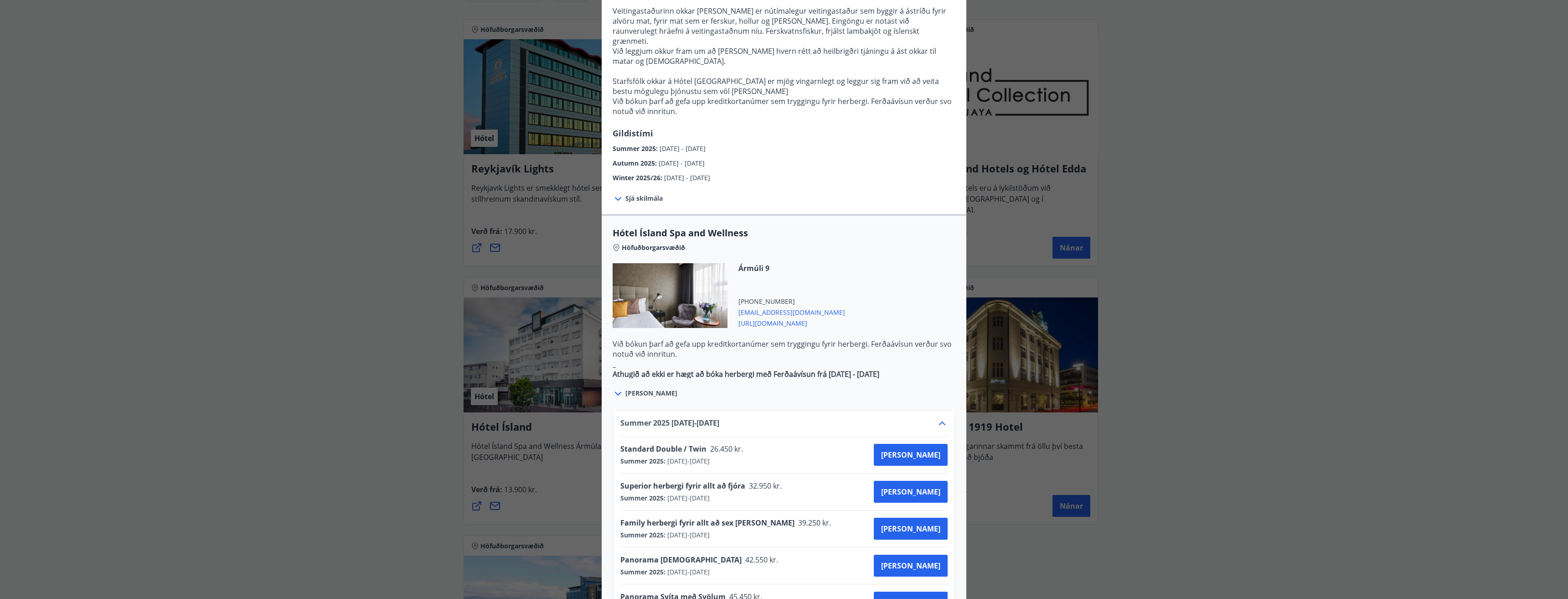
scroll to position [365, 0]
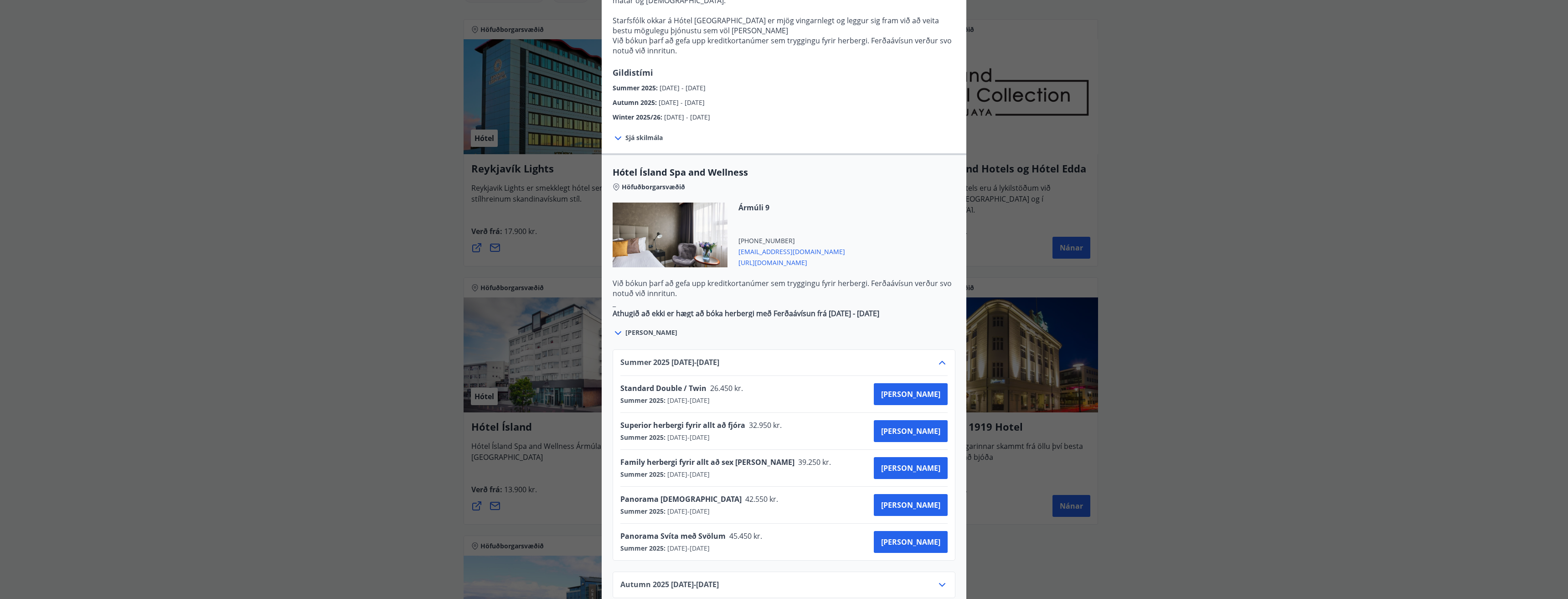
click at [1220, 350] on div "Hótel Ísland Sendu skilaboð til að panta herbergi reception@hotelisland.is Athu…" at bounding box center [784, 300] width 1568 height 599
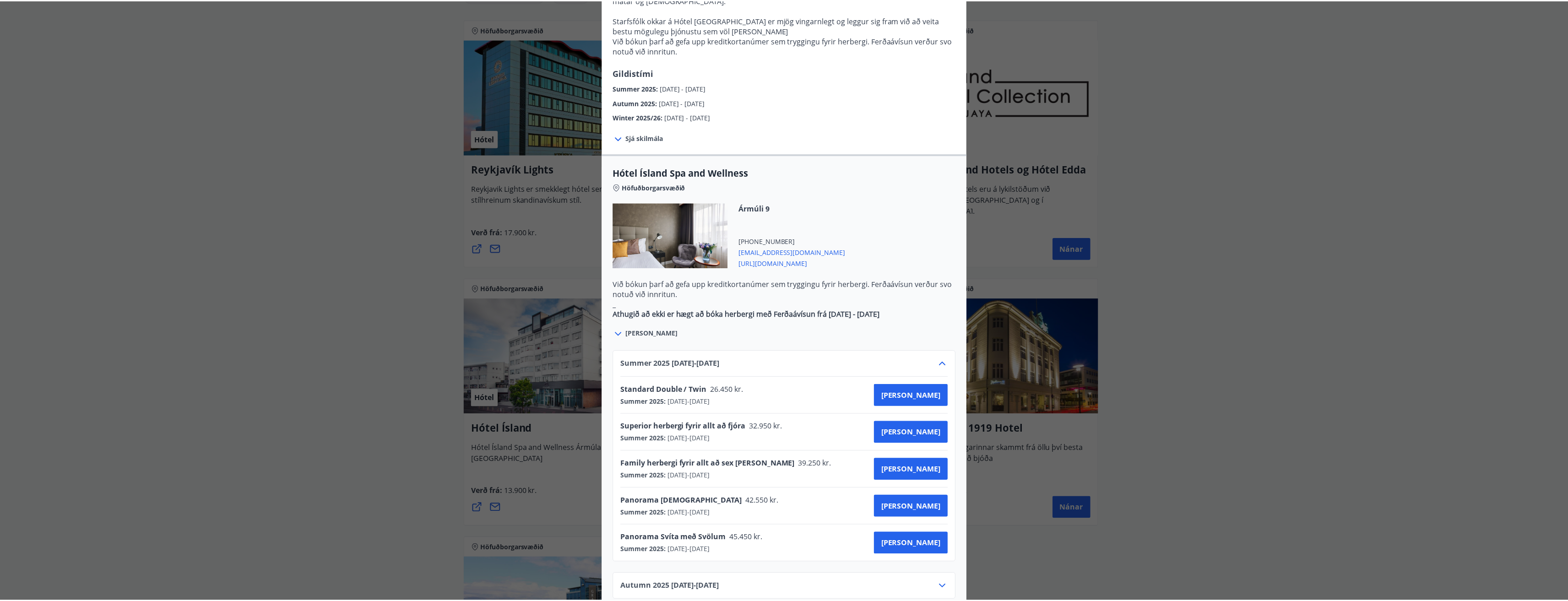
scroll to position [0, 0]
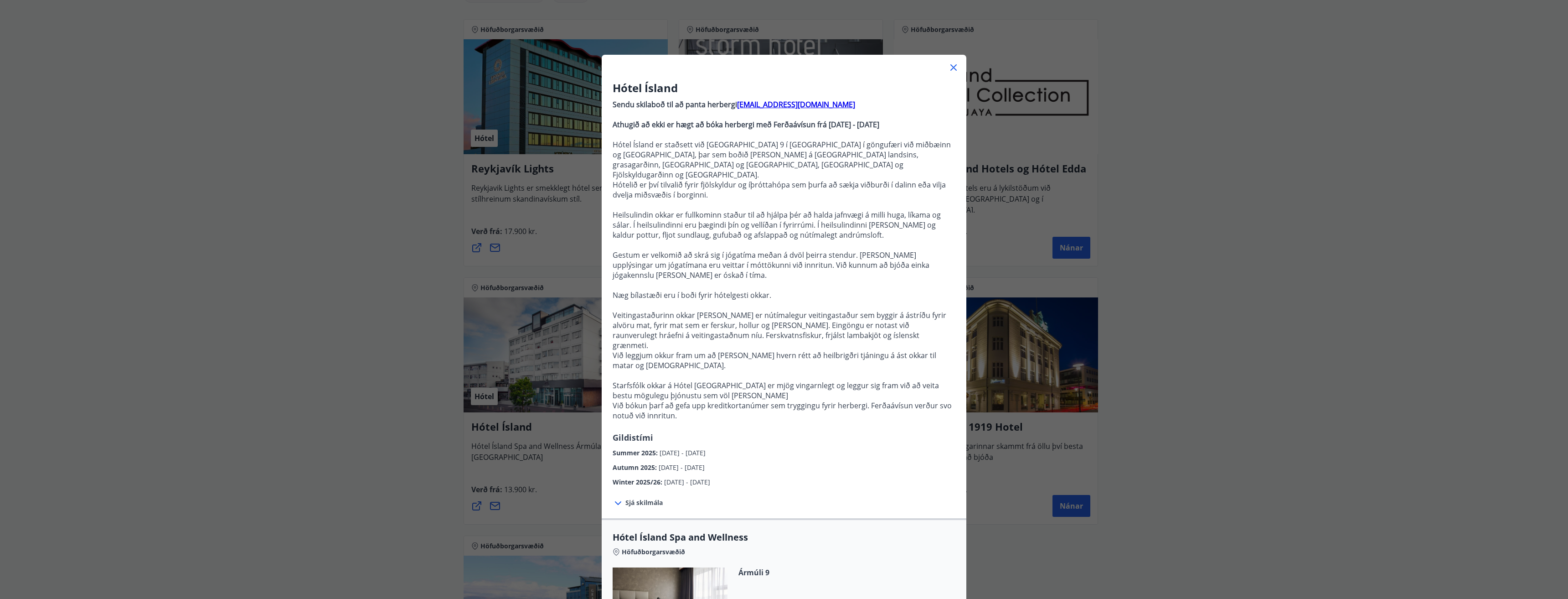
click at [948, 67] on icon at bounding box center [953, 67] width 11 height 11
